Goal: Task Accomplishment & Management: Use online tool/utility

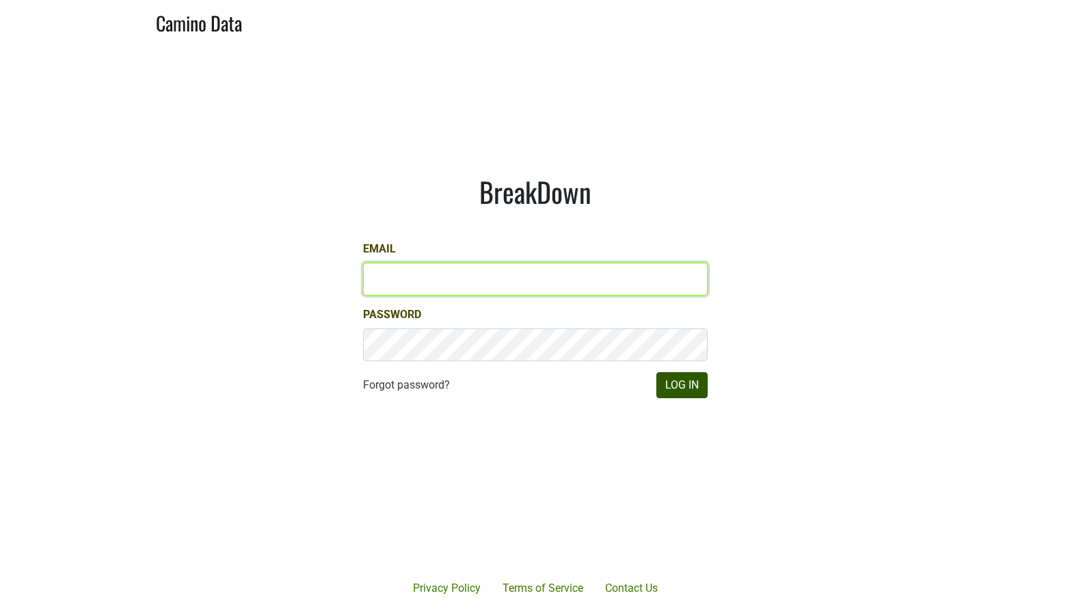
type input "[EMAIL_ADDRESS][DOMAIN_NAME]"
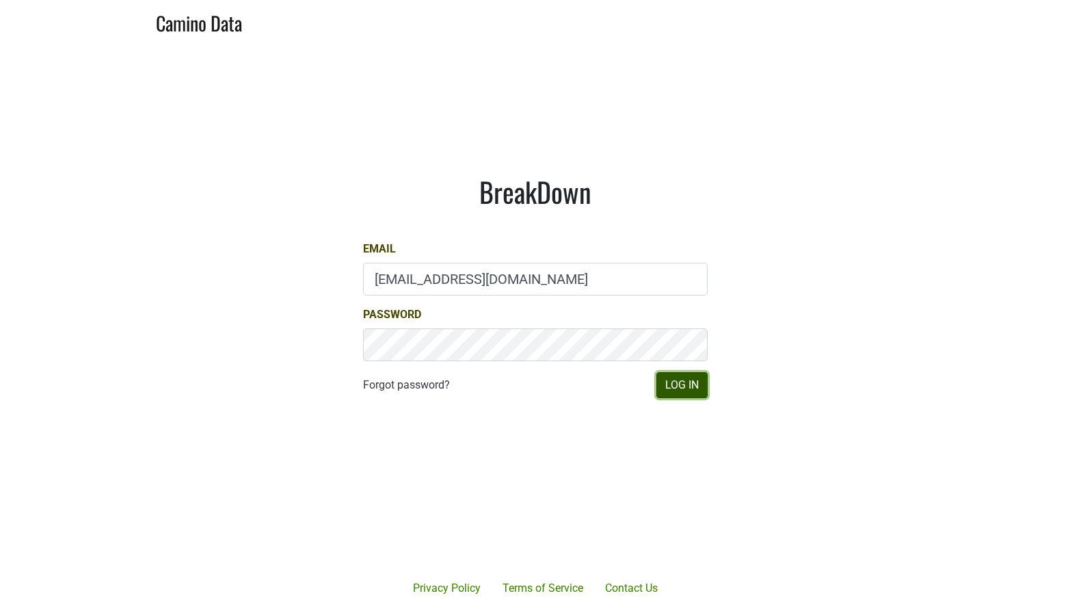
click at [689, 388] on button "Log In" at bounding box center [682, 385] width 51 height 26
